Goal: Browse casually: Explore the website without a specific task or goal

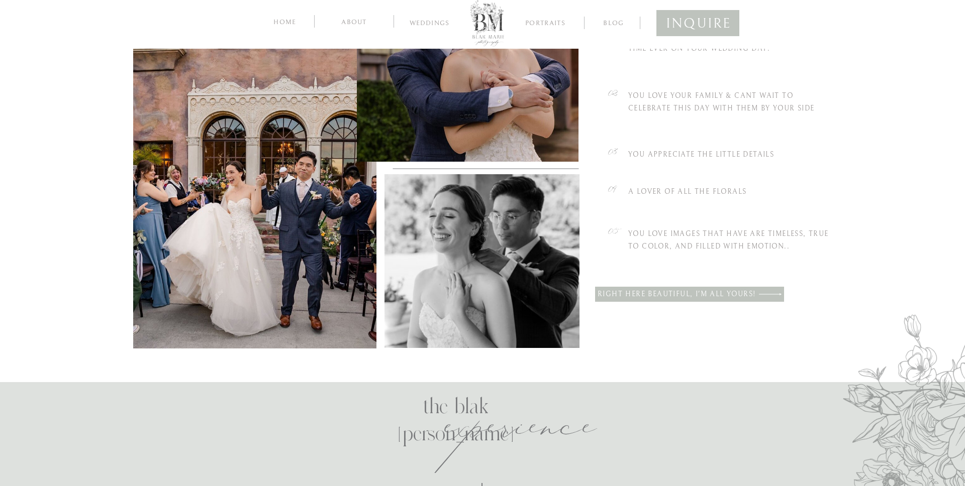
scroll to position [636, 0]
click at [302, 232] on div at bounding box center [254, 172] width 243 height 352
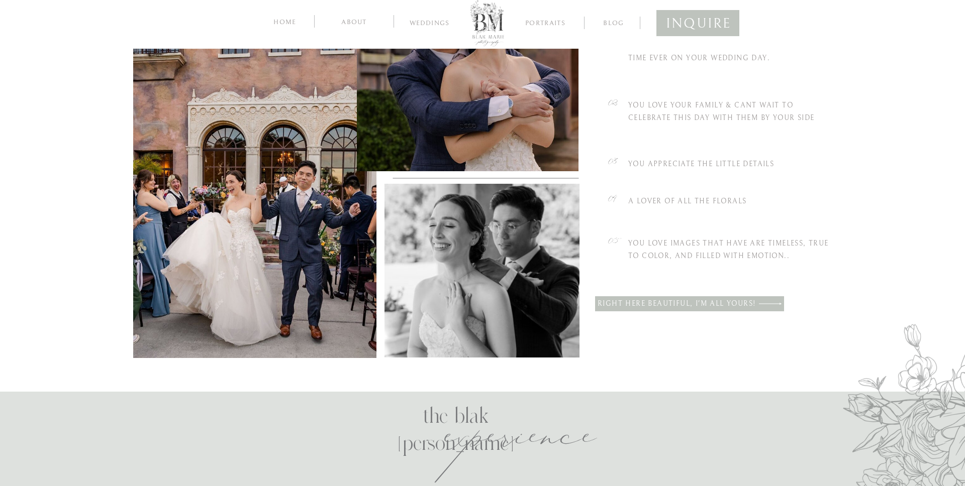
scroll to position [411, 0]
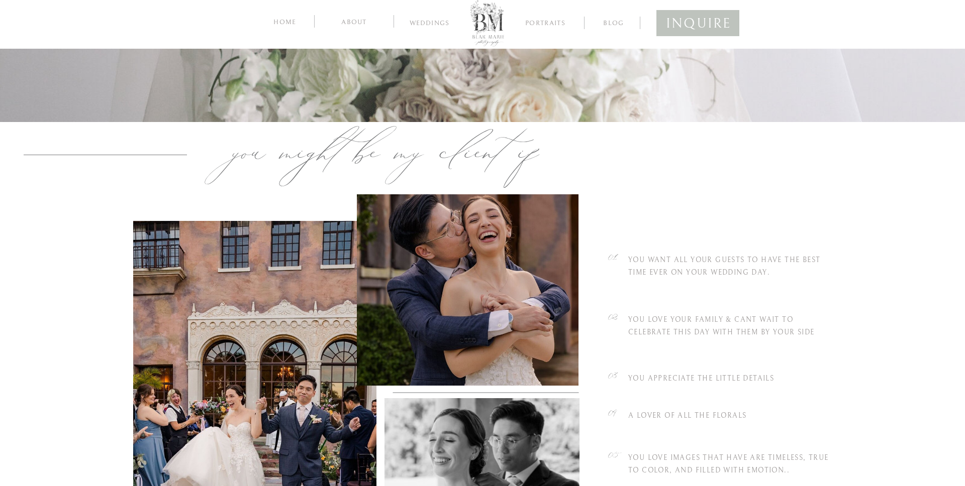
click at [418, 25] on nav "Weddings" at bounding box center [429, 25] width 54 height 10
click at [490, 30] on div at bounding box center [487, 22] width 34 height 49
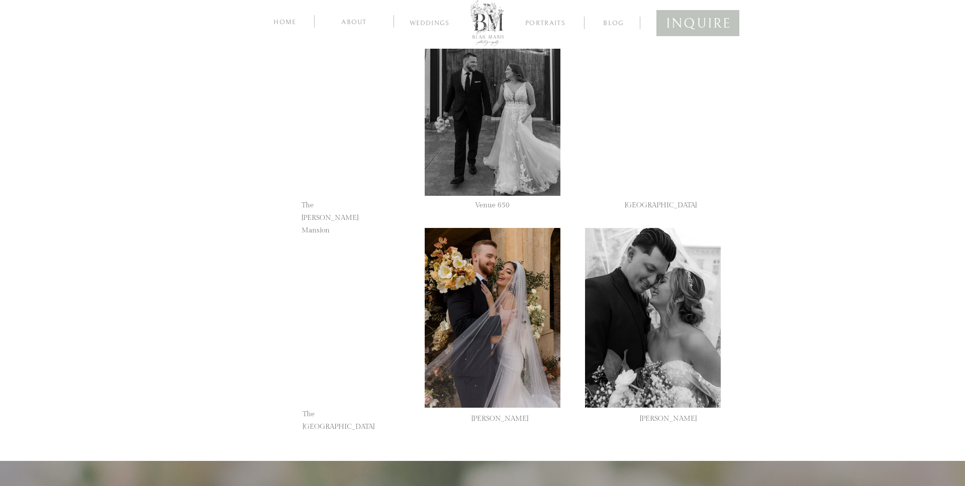
scroll to position [2525, 0]
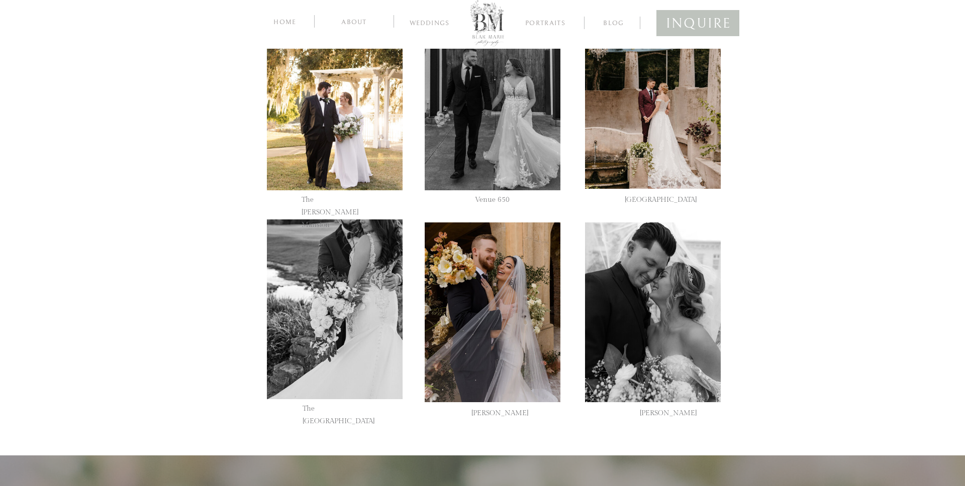
click at [371, 157] on div at bounding box center [335, 101] width 136 height 180
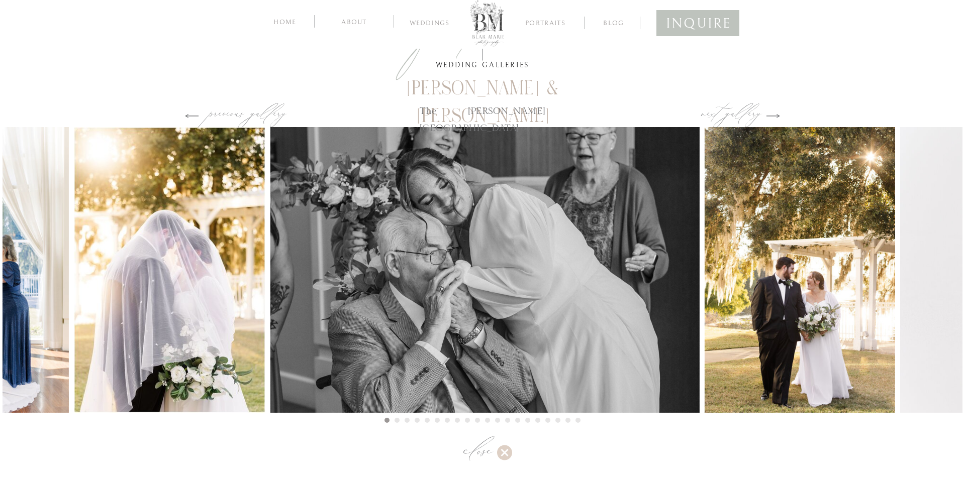
scroll to position [2427, 0]
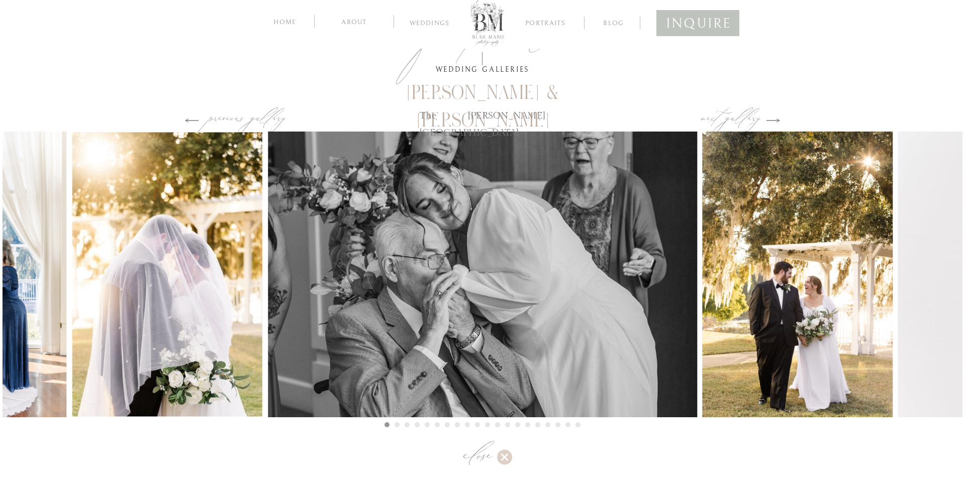
click at [736, 253] on img at bounding box center [797, 275] width 190 height 286
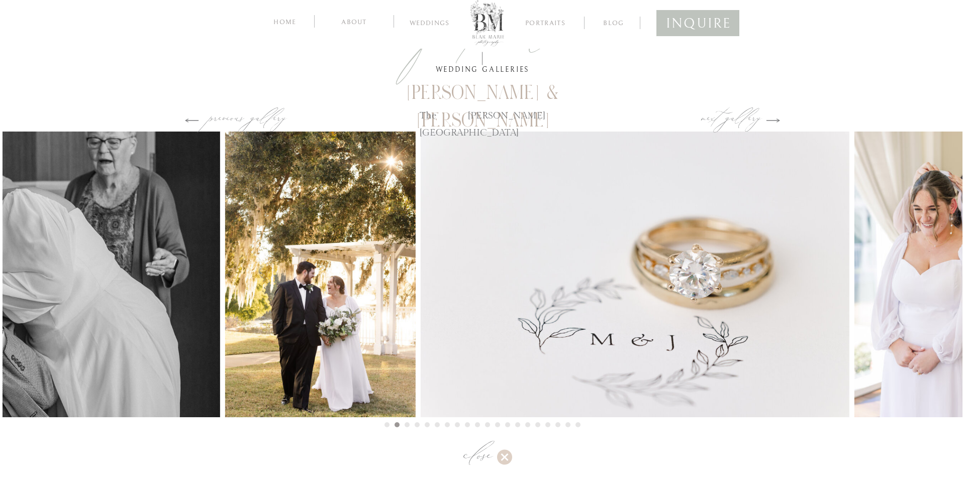
click at [575, 251] on img at bounding box center [634, 275] width 429 height 286
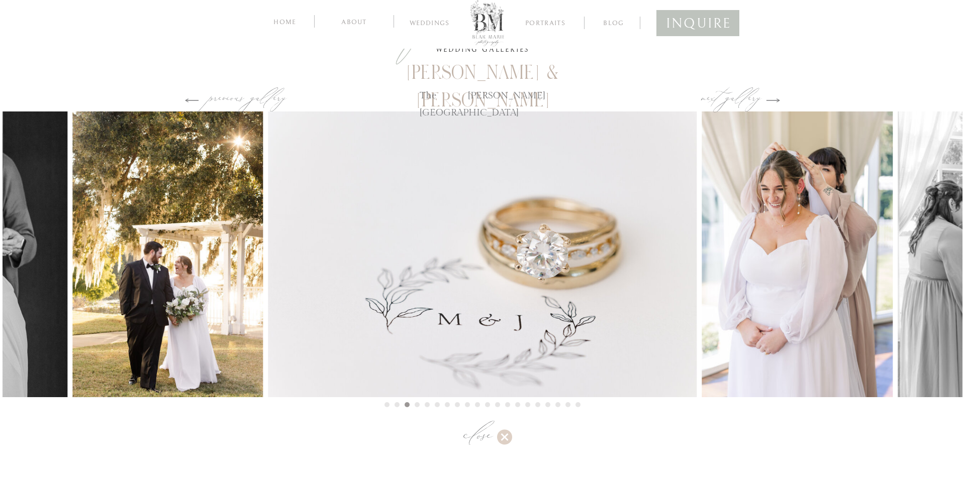
scroll to position [2478, 0]
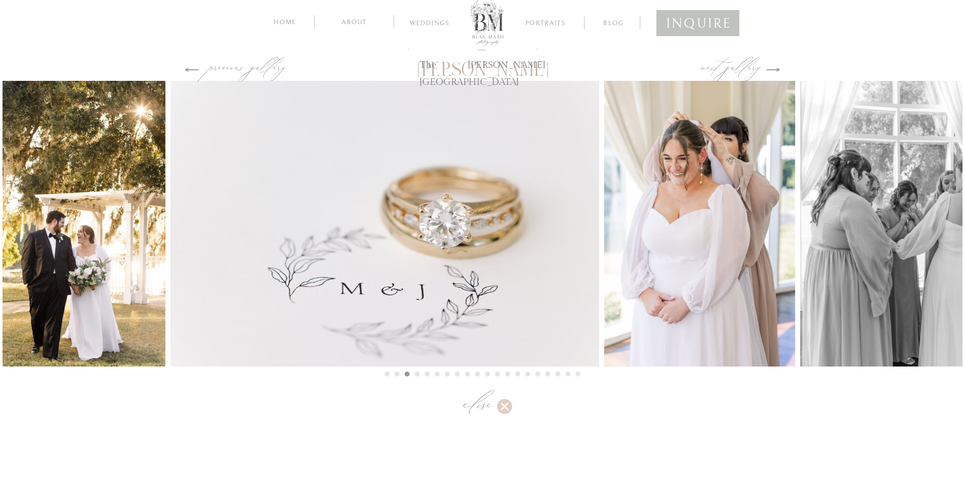
click at [599, 250] on img at bounding box center [384, 224] width 429 height 286
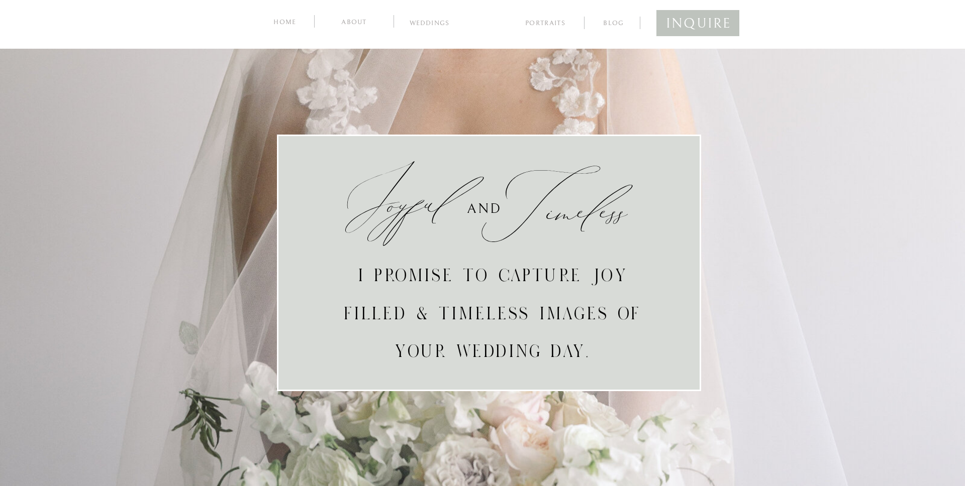
scroll to position [2478, 0]
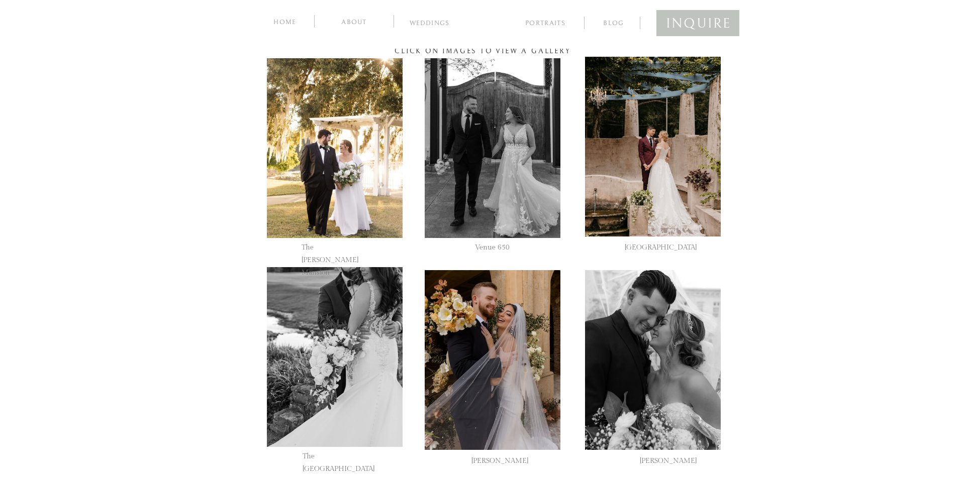
click at [402, 188] on div at bounding box center [335, 148] width 136 height 180
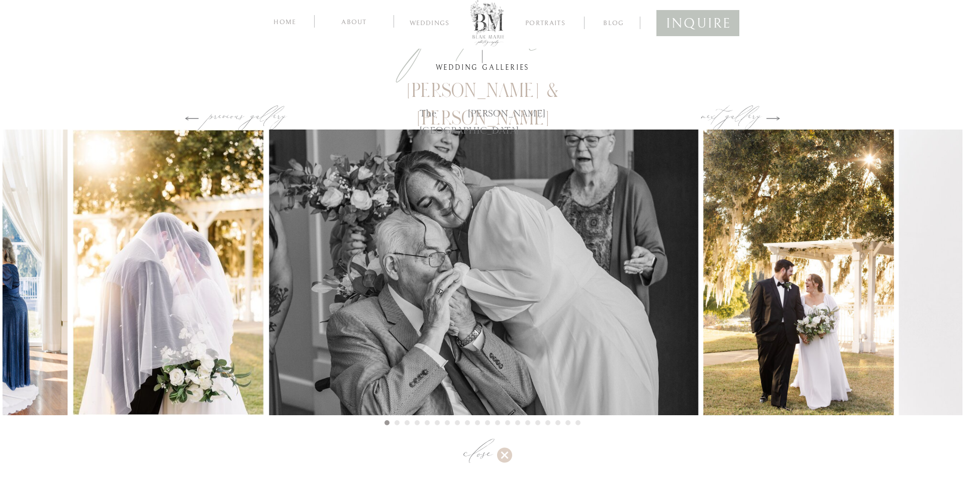
scroll to position [2427, 0]
